Goal: Task Accomplishment & Management: Manage account settings

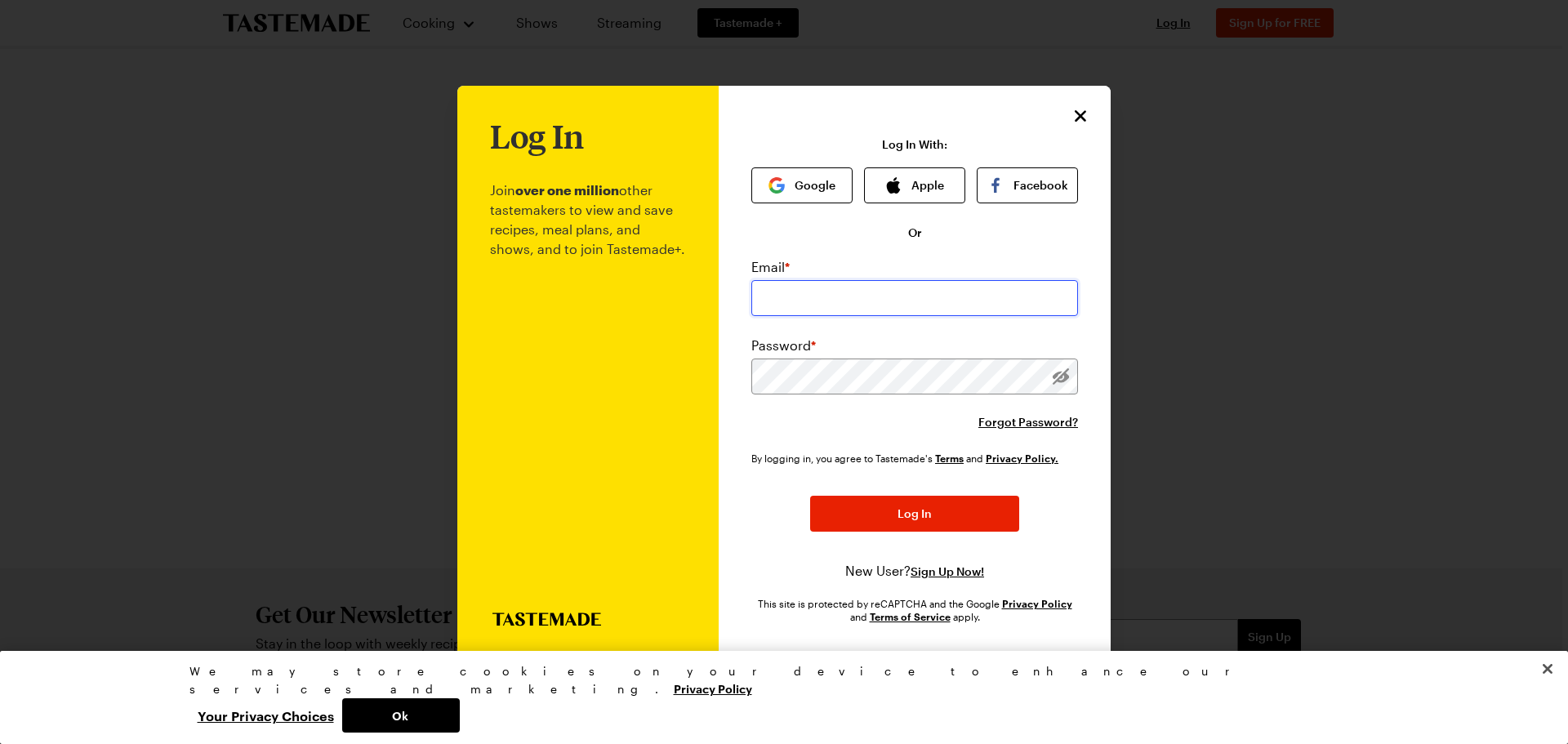
click at [856, 296] on input "email" at bounding box center [914, 298] width 327 height 36
type input "[EMAIL_ADDRESS][DOMAIN_NAME]"
click at [741, 371] on div "Log In Join over one million other tastemakers to view and save recipes, meal p…" at bounding box center [914, 372] width 392 height 574
click at [746, 378] on div "Log In Join over one million other tastemakers to view and save recipes, meal p…" at bounding box center [914, 372] width 392 height 574
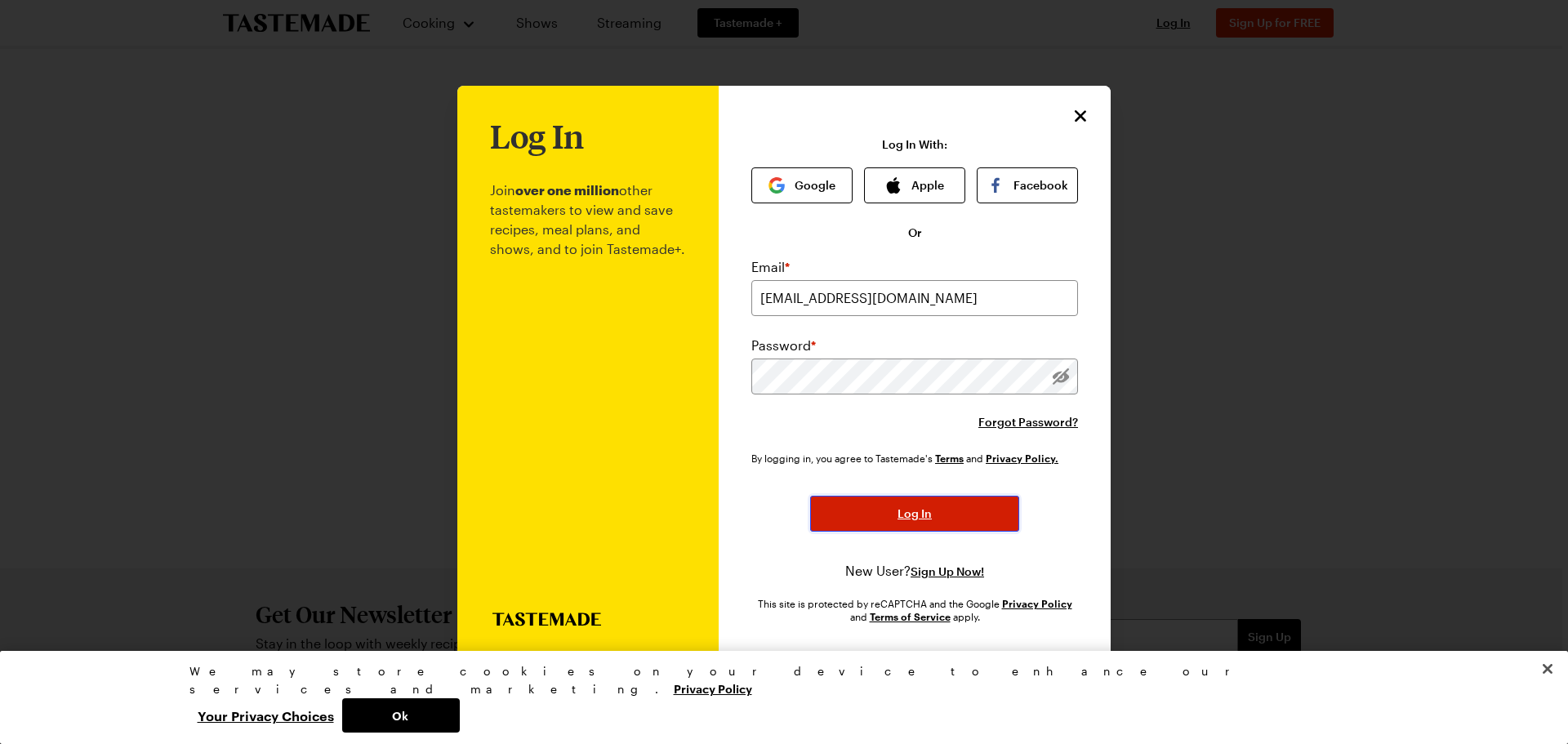
click at [912, 507] on span "Log In" at bounding box center [914, 514] width 34 height 17
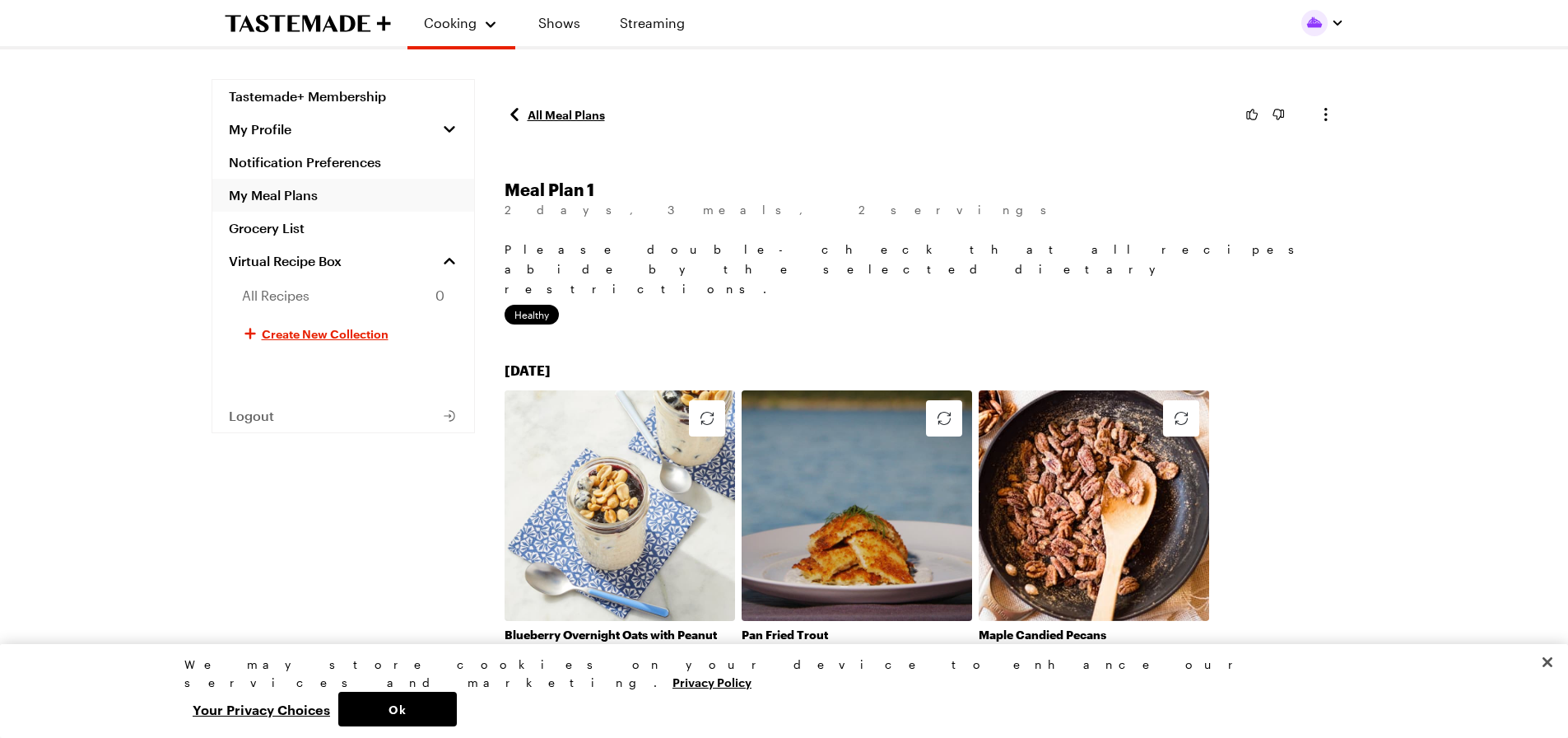
click at [276, 192] on link "My Meal Plans" at bounding box center [343, 194] width 262 height 33
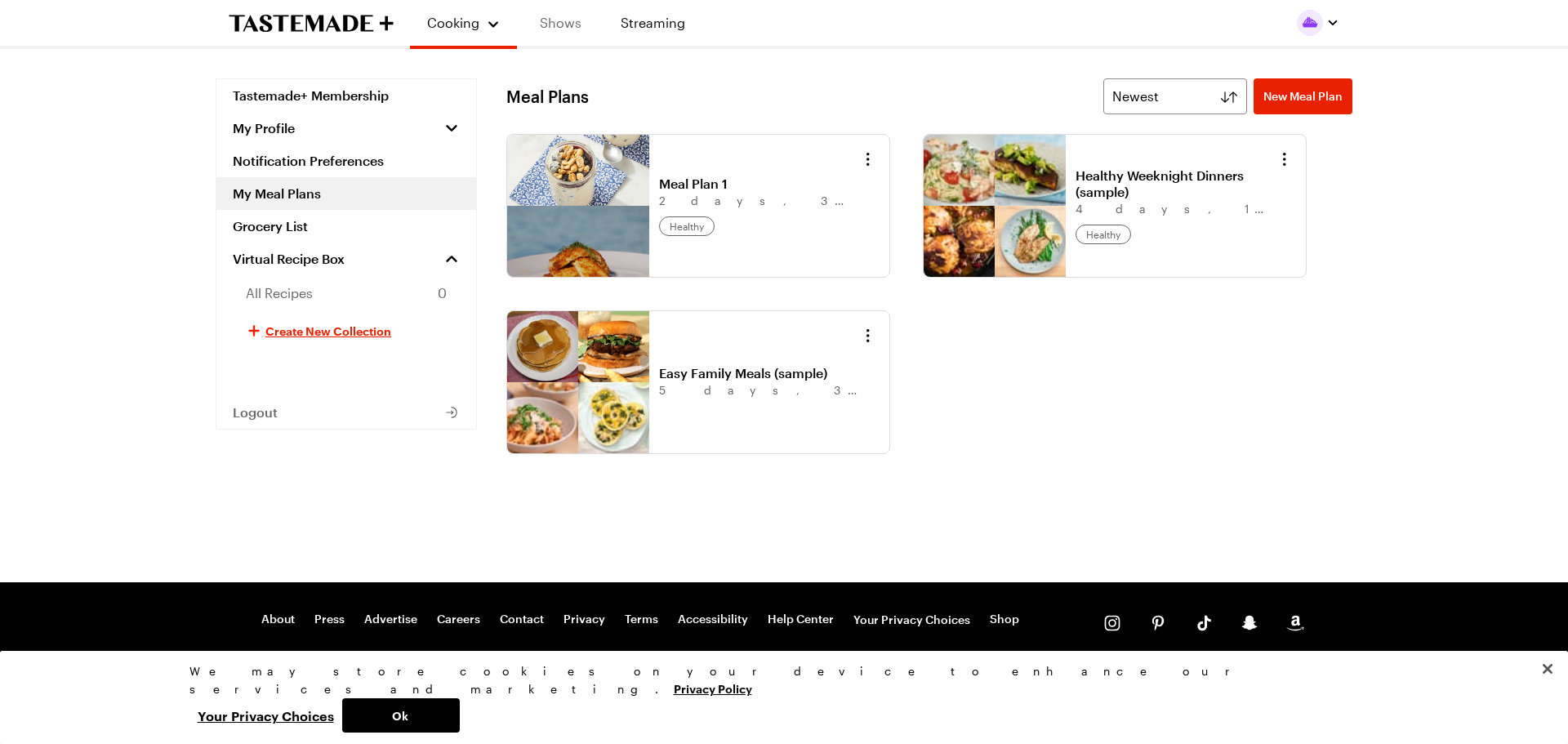
click at [557, 22] on link "Shows" at bounding box center [561, 22] width 74 height 46
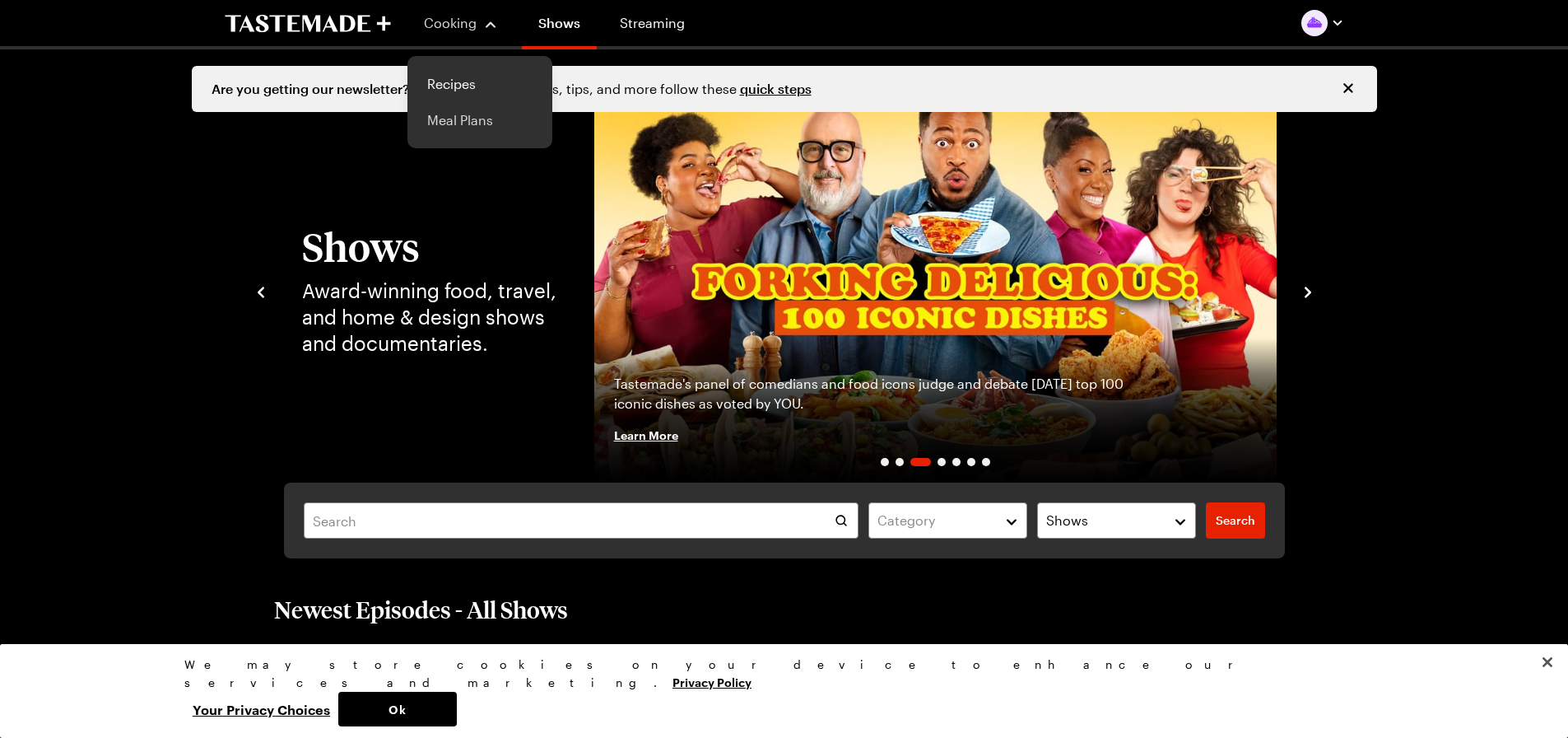
click at [446, 116] on link "Meal Plans" at bounding box center [480, 120] width 125 height 37
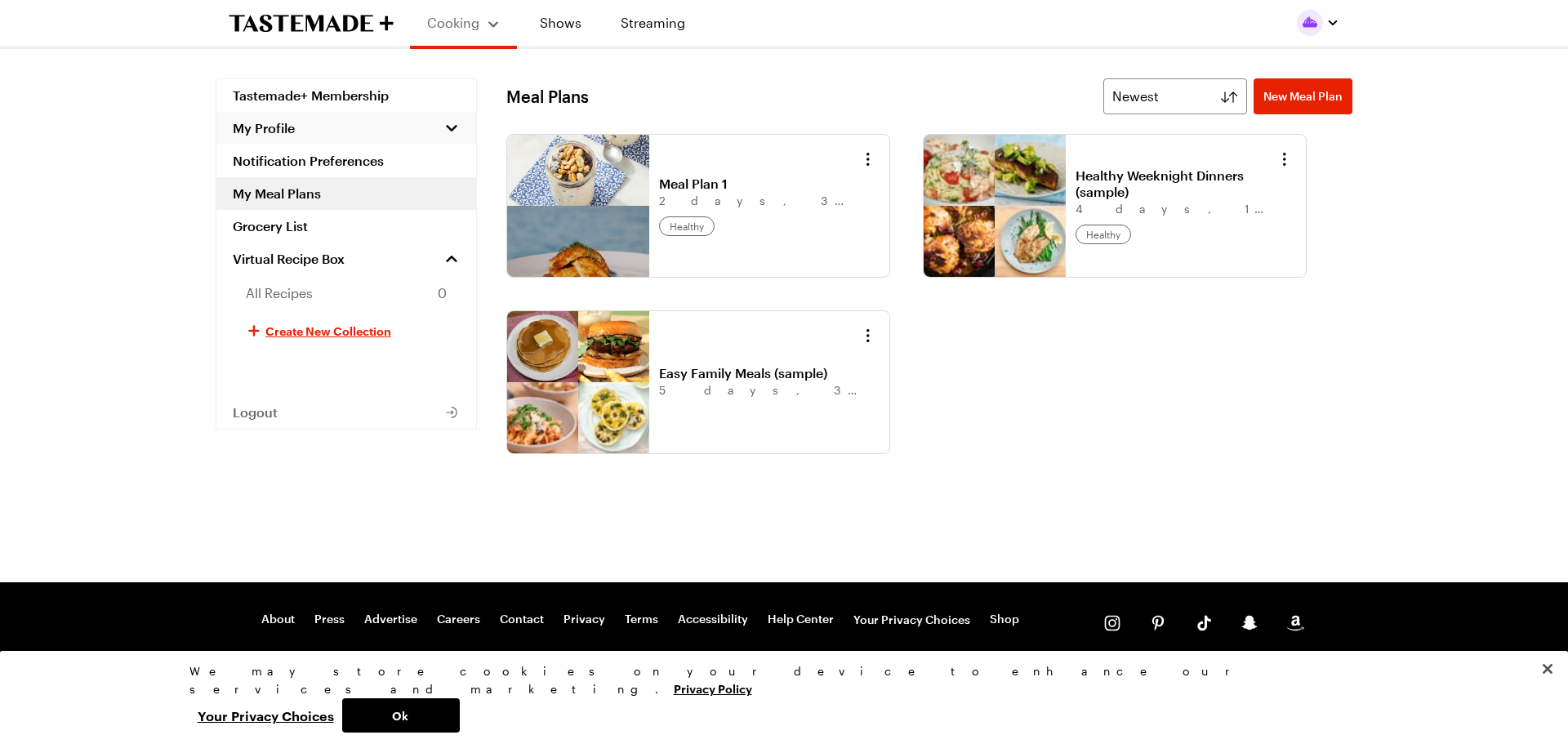
click at [271, 123] on span "My Profile" at bounding box center [264, 129] width 62 height 17
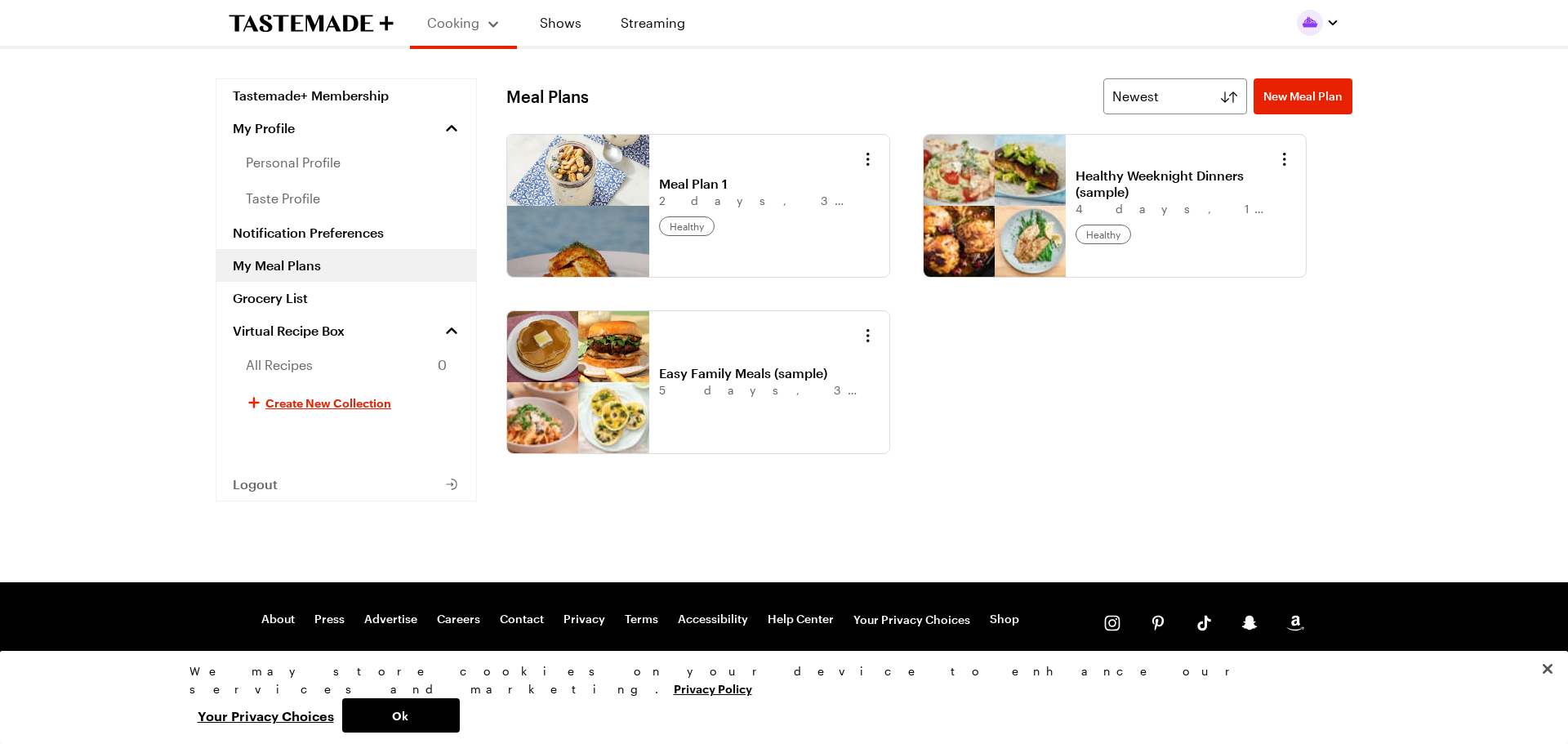
click at [276, 262] on link "My Meal Plans" at bounding box center [345, 265] width 260 height 33
click at [290, 329] on span "Virtual Recipe Box" at bounding box center [289, 331] width 112 height 17
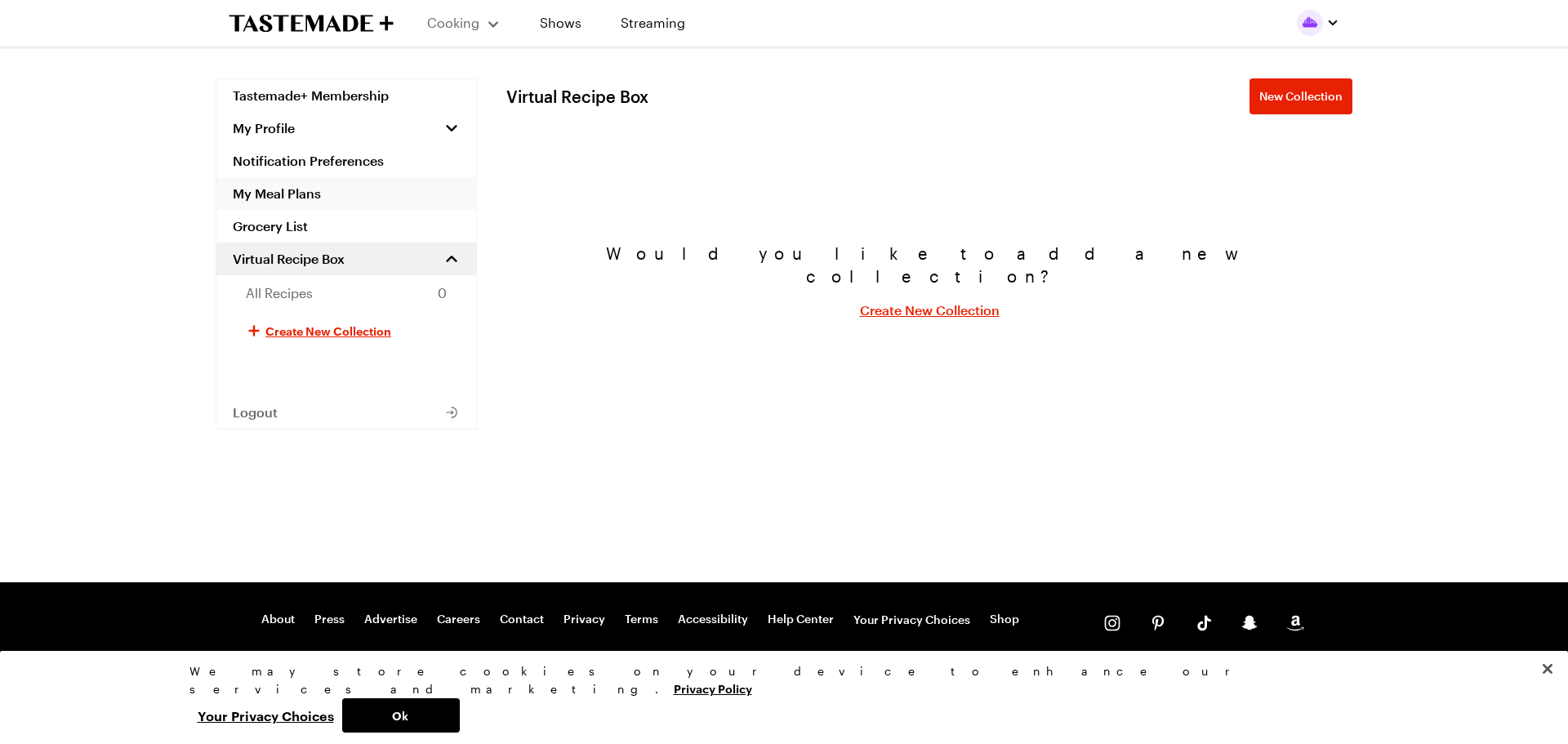
click at [271, 189] on link "My Meal Plans" at bounding box center [345, 193] width 260 height 33
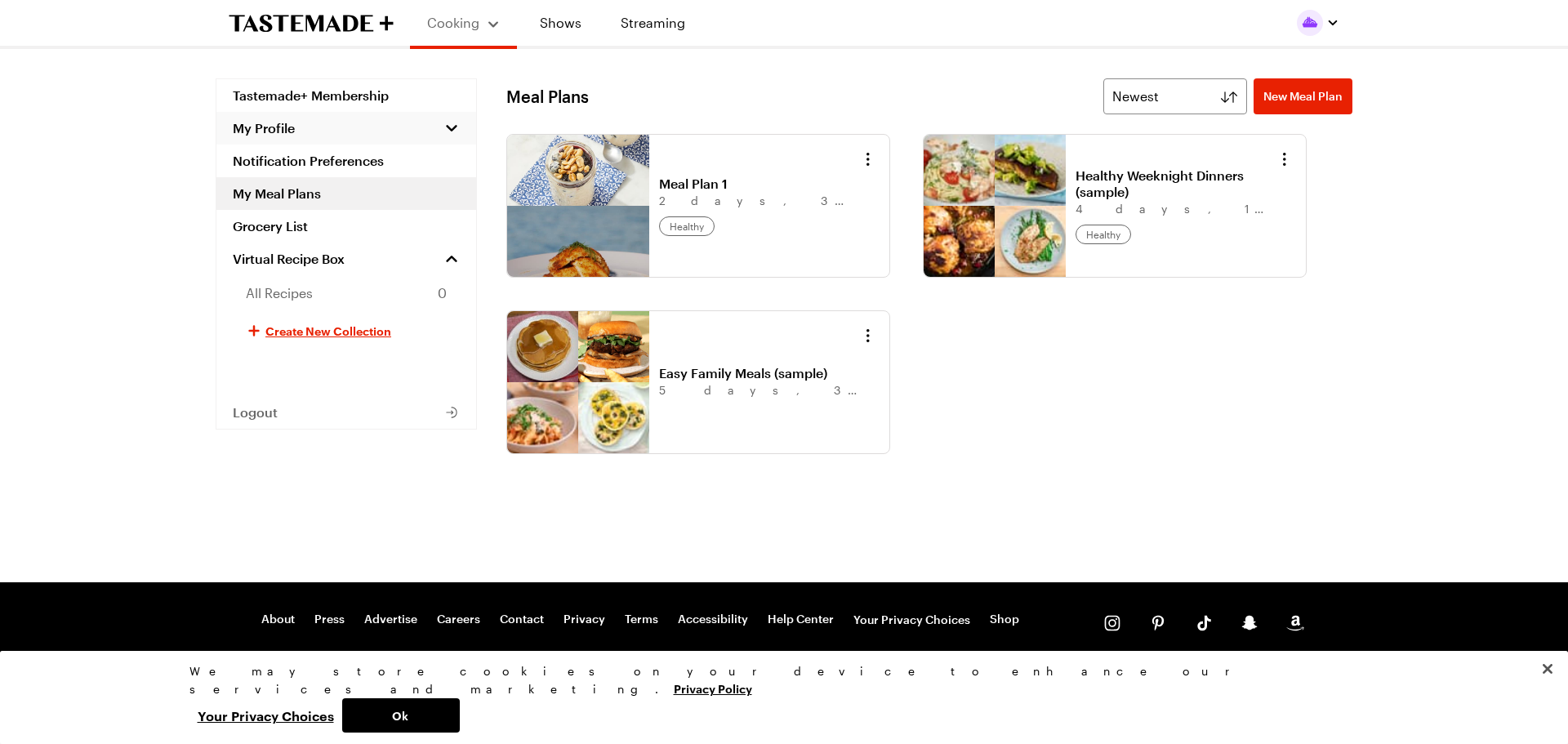
click at [271, 124] on span "My Profile" at bounding box center [264, 129] width 62 height 17
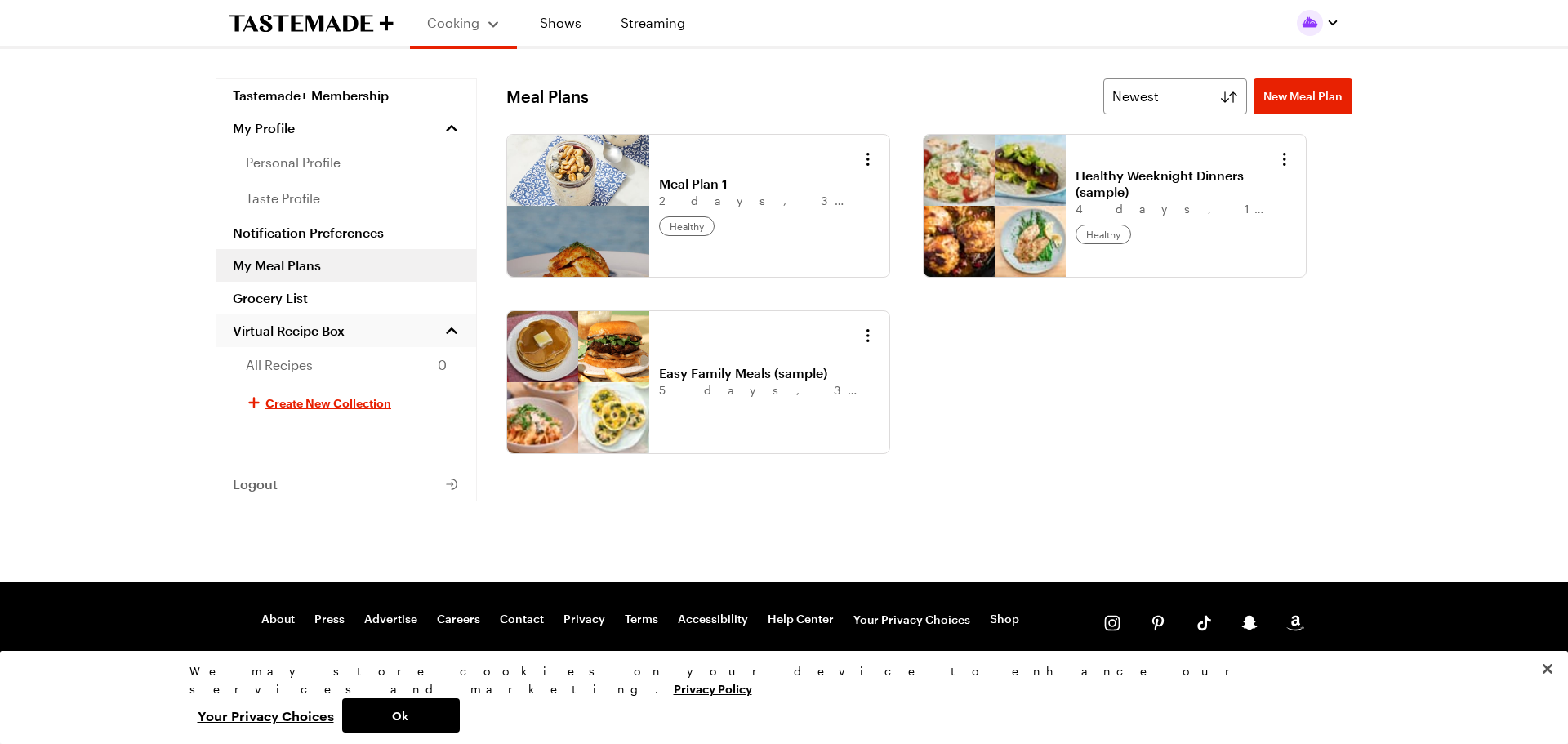
click at [277, 328] on span "Virtual Recipe Box" at bounding box center [289, 331] width 112 height 17
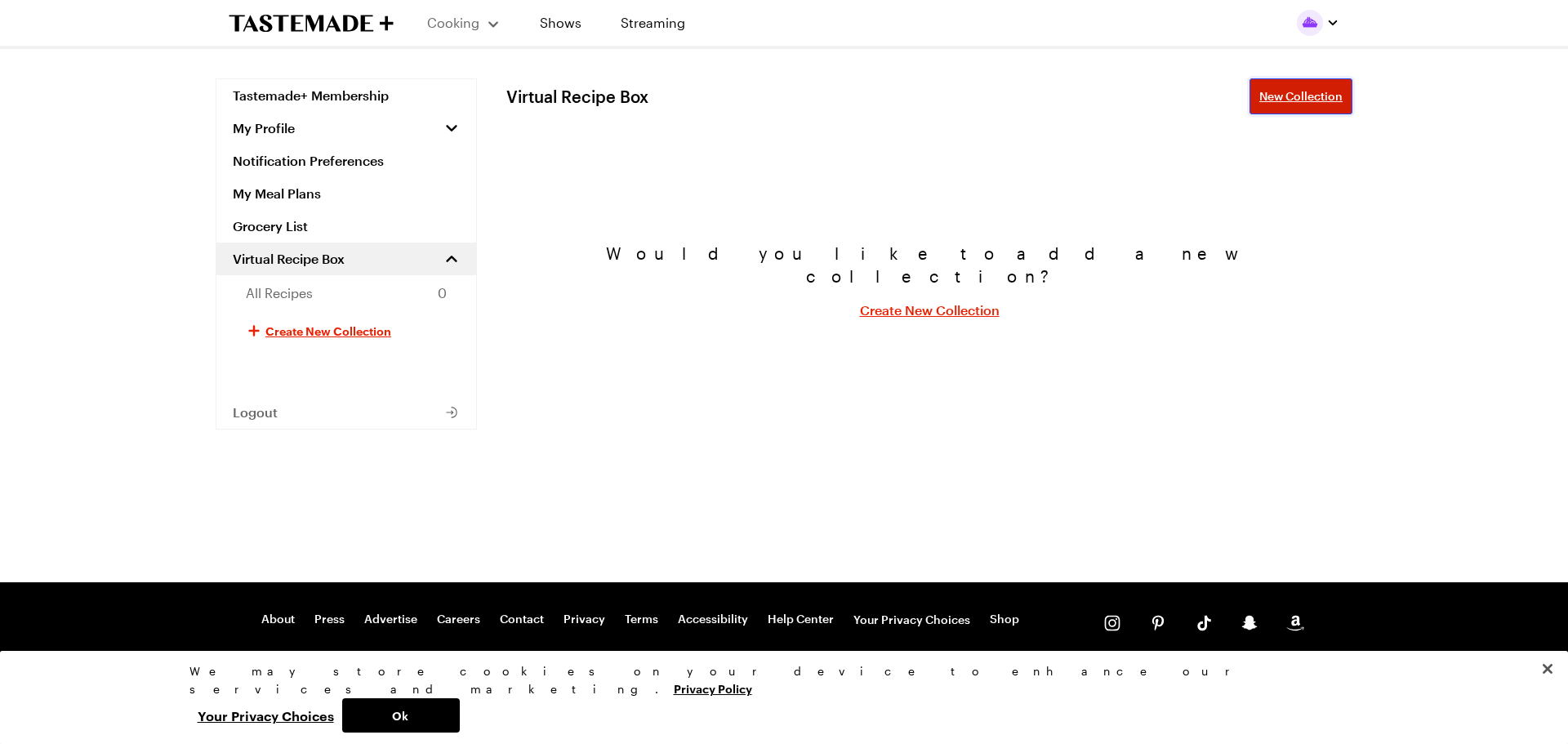
click at [1292, 92] on span "New Collection" at bounding box center [1301, 97] width 83 height 17
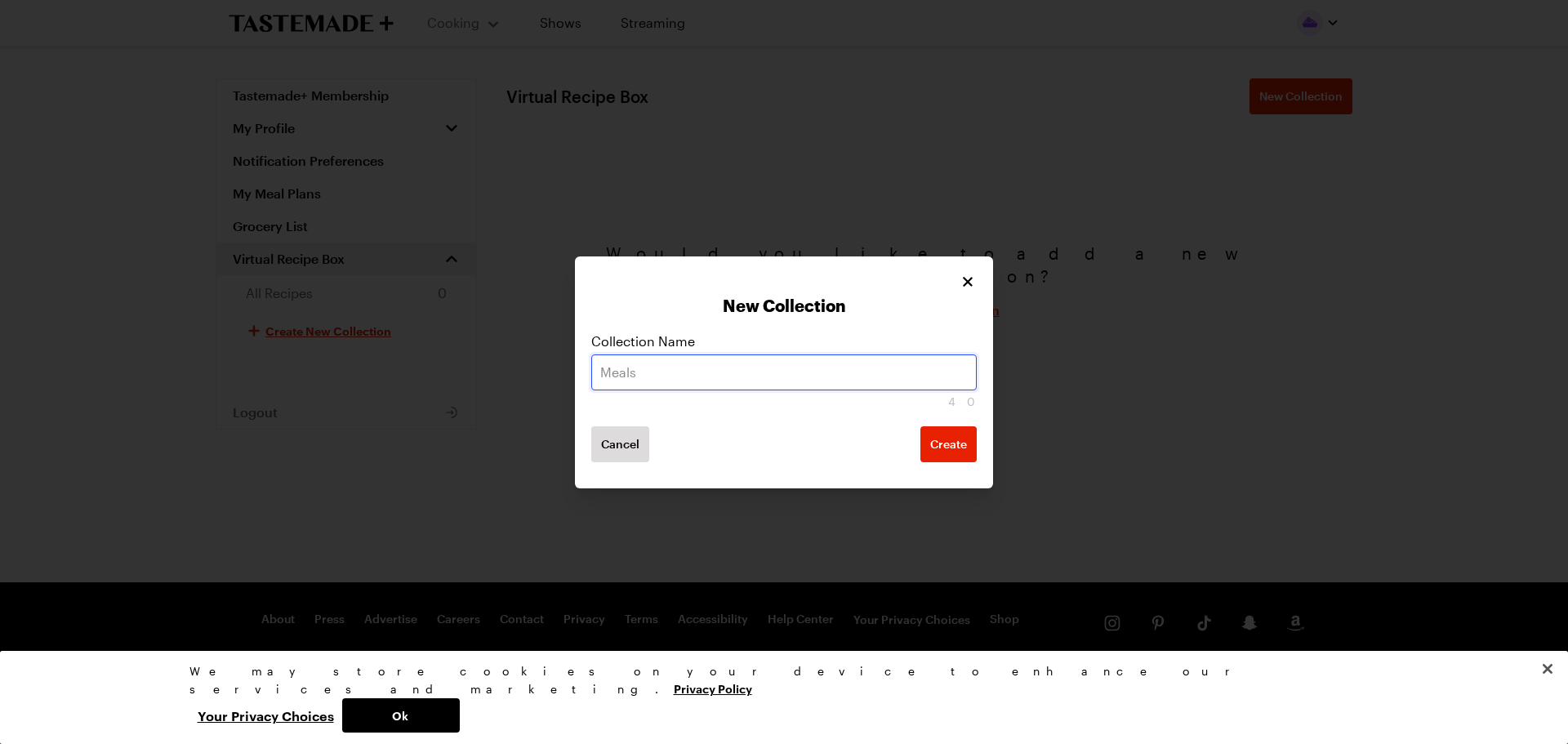
click at [752, 376] on input "text" at bounding box center [784, 372] width 385 height 36
click at [966, 279] on icon "Close" at bounding box center [968, 280] width 10 height 10
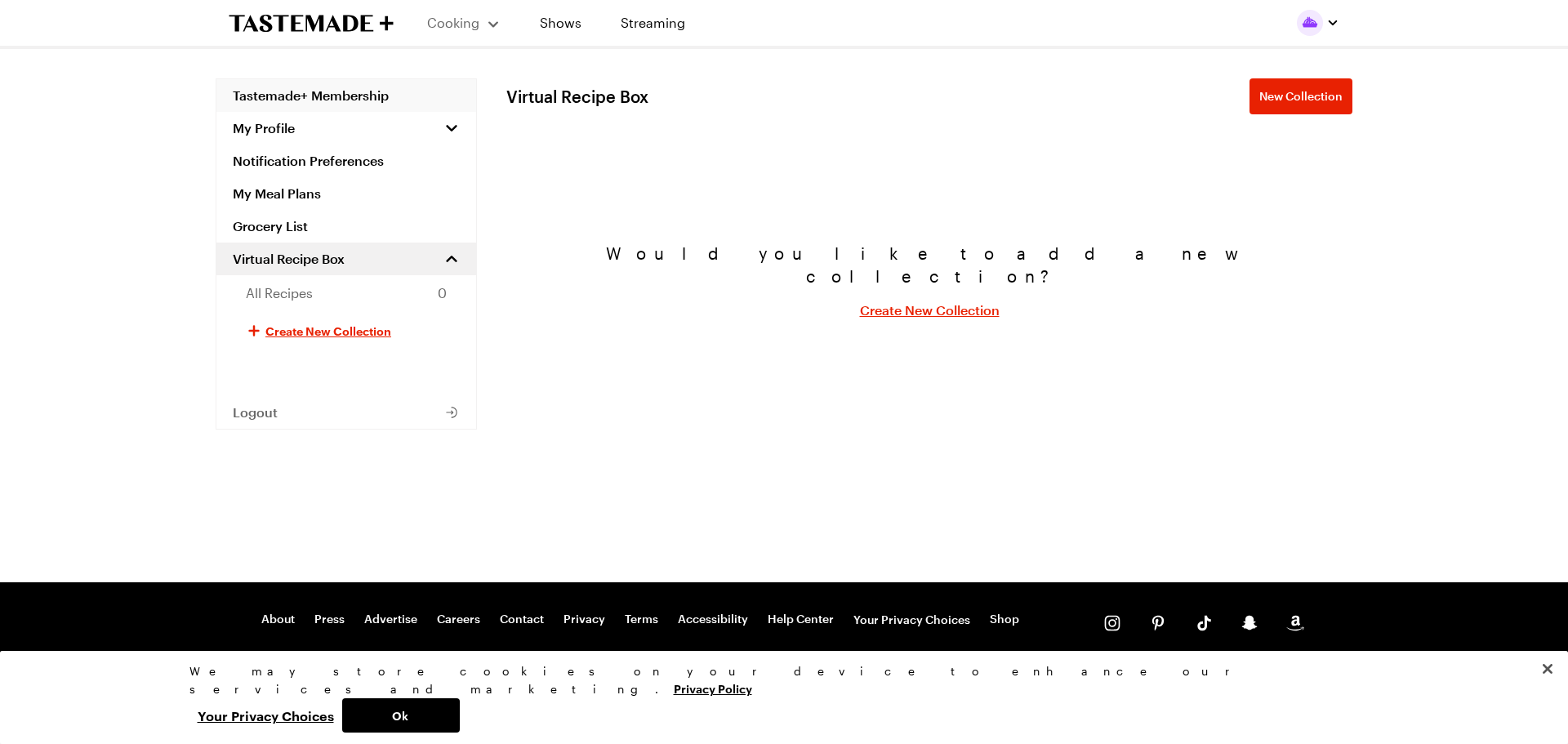
click at [285, 92] on link "Tastemade+ Membership" at bounding box center [345, 95] width 260 height 33
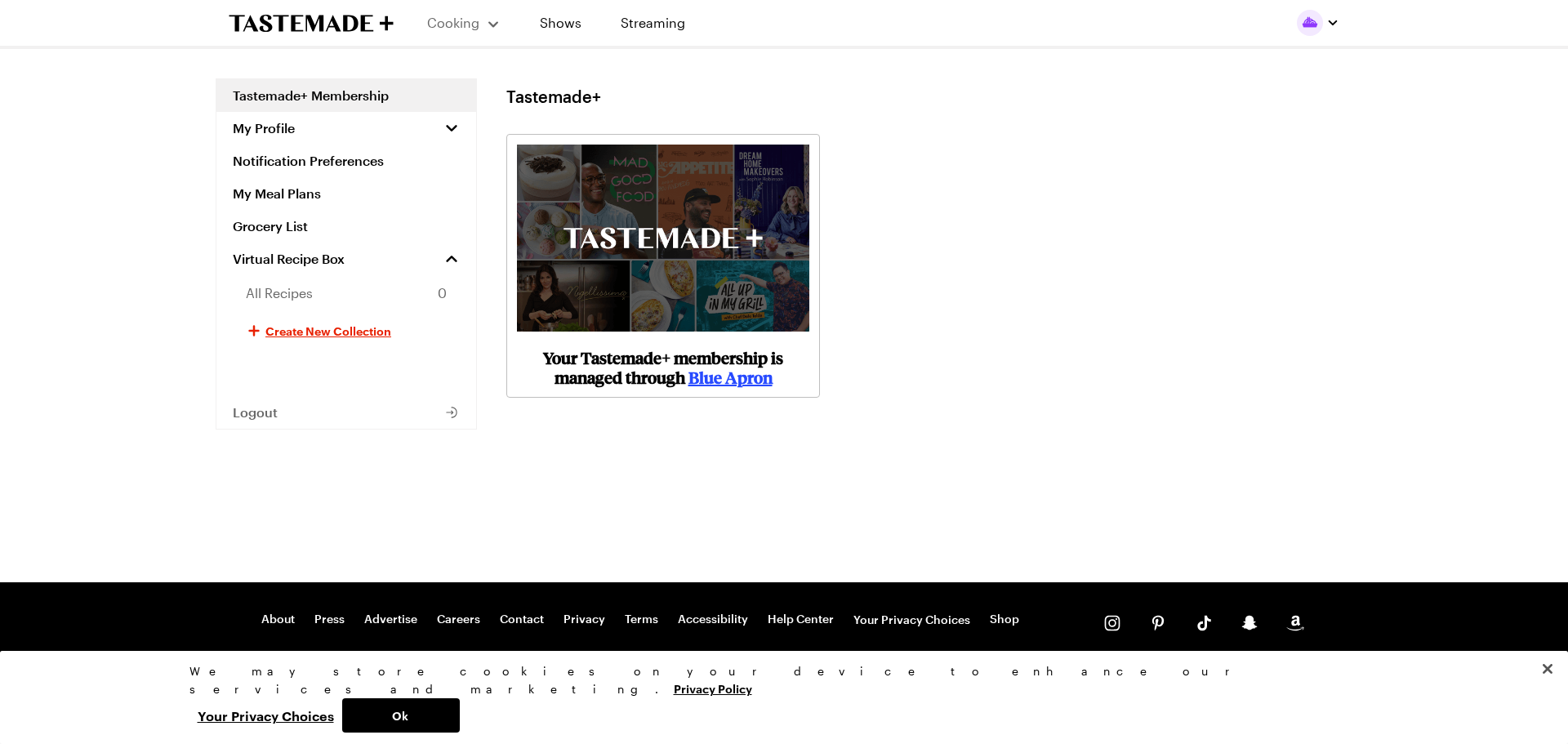
click at [677, 254] on img at bounding box center [663, 237] width 292 height 187
click at [726, 377] on link "Blue Apron" at bounding box center [730, 377] width 84 height 22
